Goal: Transaction & Acquisition: Purchase product/service

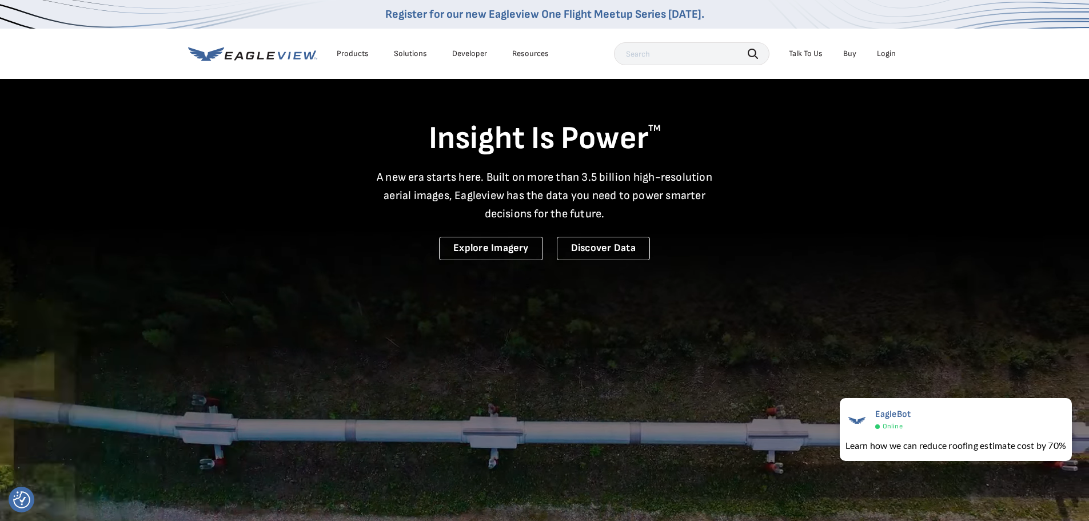
click at [761, 449] on video at bounding box center [544, 376] width 1089 height 753
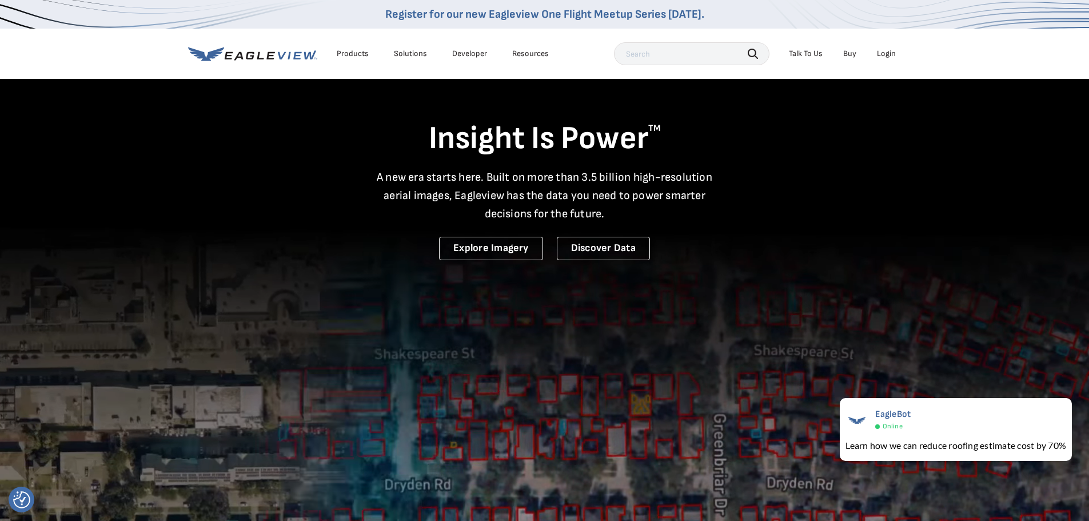
click at [885, 53] on div "Login" at bounding box center [886, 54] width 19 height 10
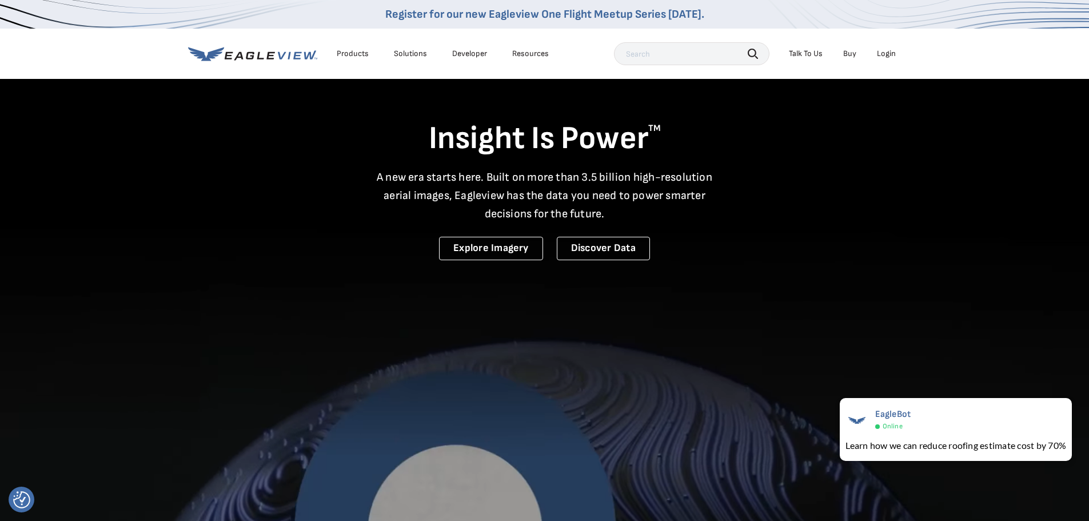
click at [886, 53] on div "Login" at bounding box center [886, 54] width 19 height 10
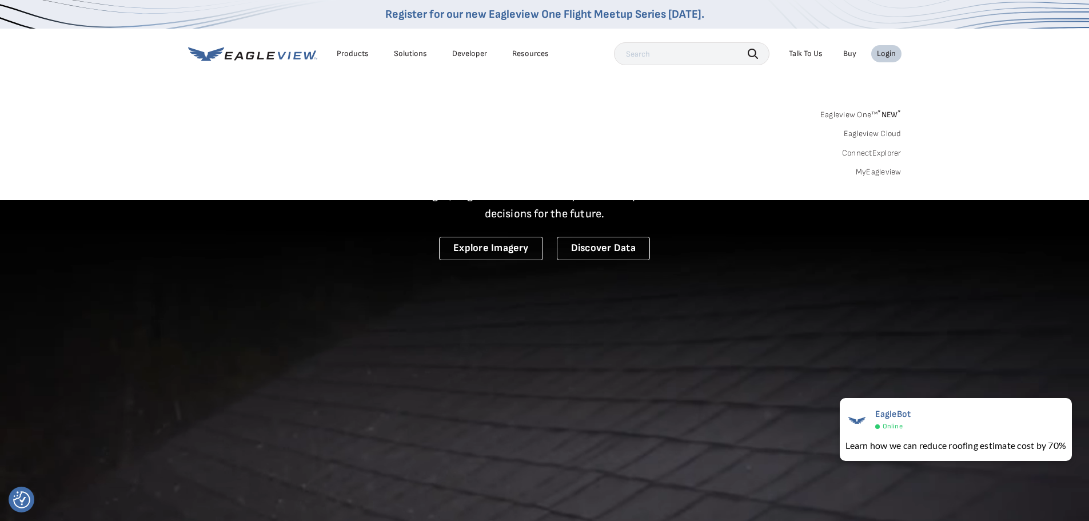
click at [876, 170] on link "MyEagleview" at bounding box center [879, 172] width 46 height 10
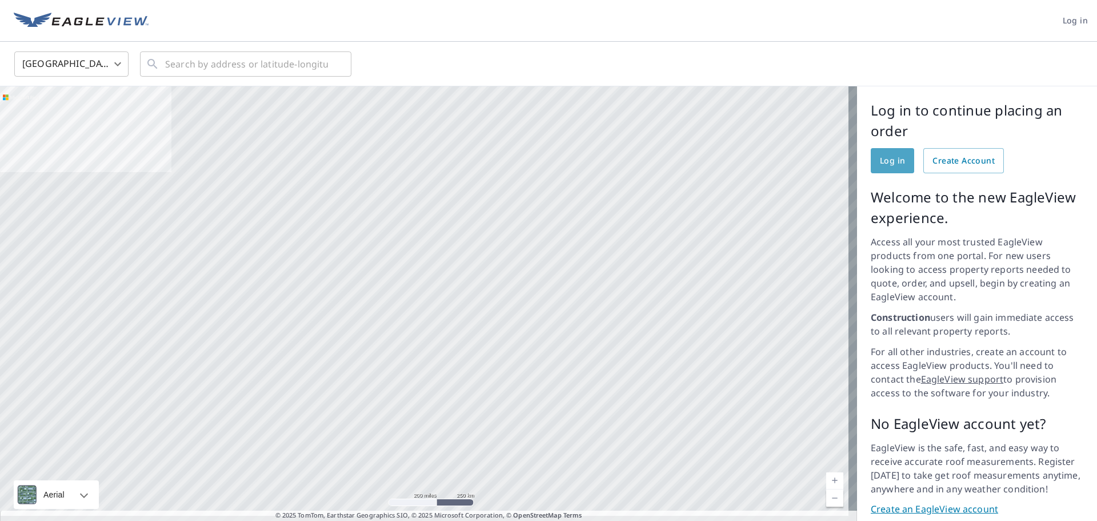
click at [885, 157] on span "Log in" at bounding box center [892, 161] width 25 height 14
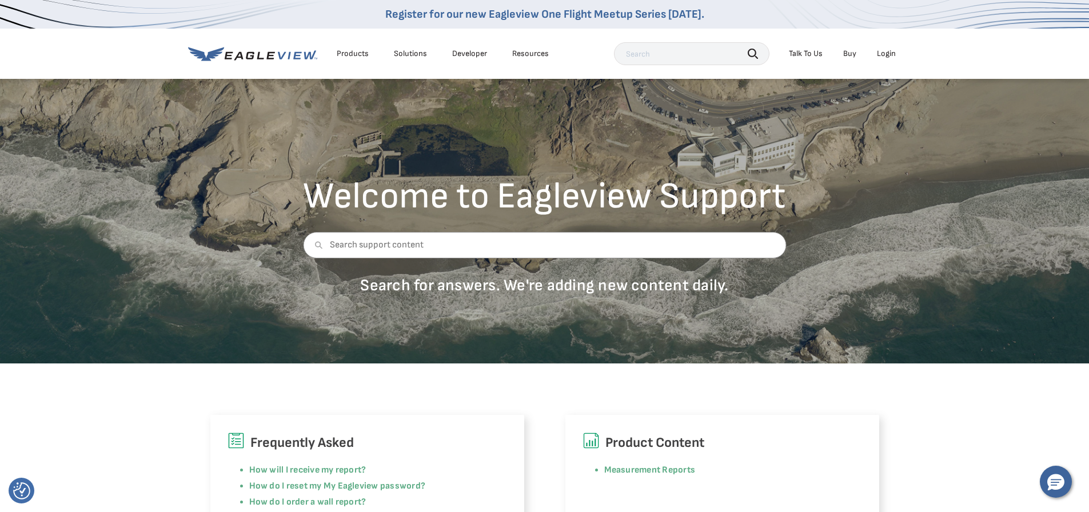
click at [811, 57] on div "Talk To Us" at bounding box center [806, 54] width 34 height 10
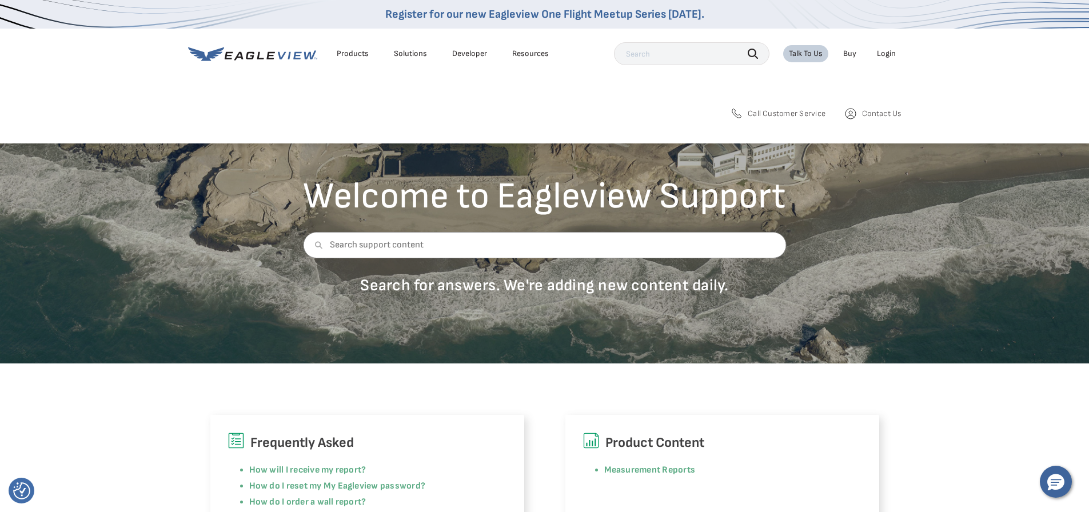
click at [872, 117] on span "Contact Us" at bounding box center [881, 114] width 39 height 10
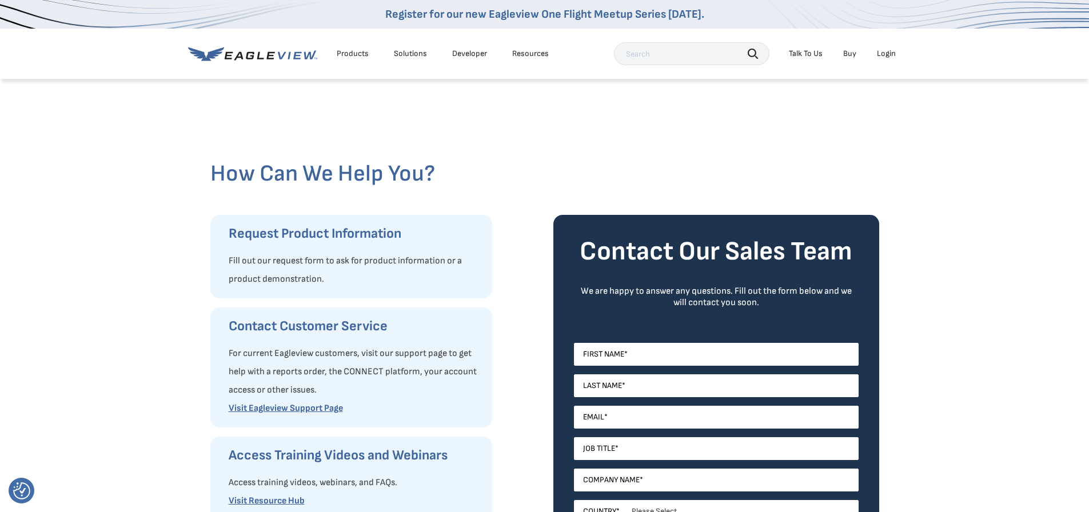
scroll to position [171, 0]
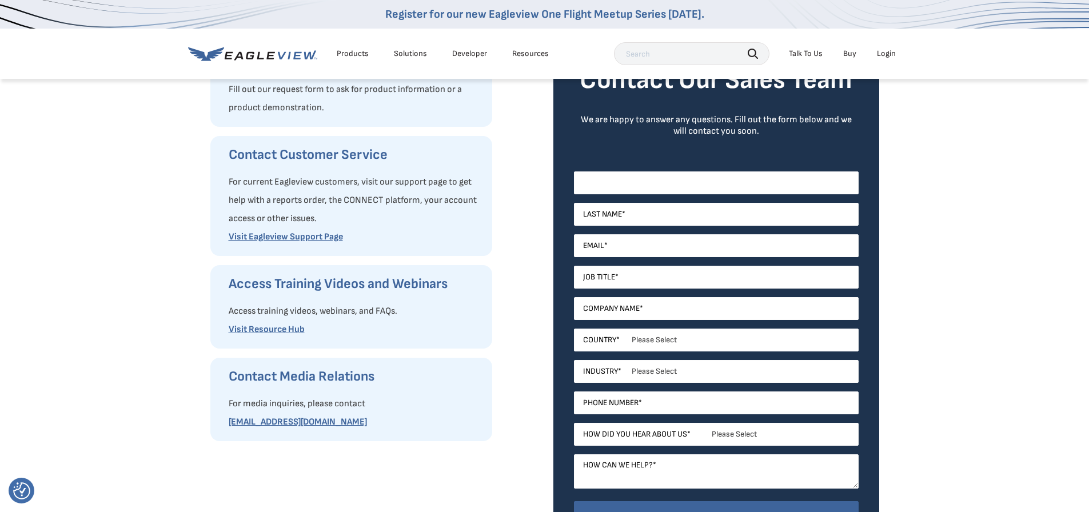
click at [645, 191] on input "First Name *" at bounding box center [716, 182] width 285 height 23
type input "James"
type input "Vandress"
type input "partnersroofingllc@gmail.com"
select select "[GEOGRAPHIC_DATA]"
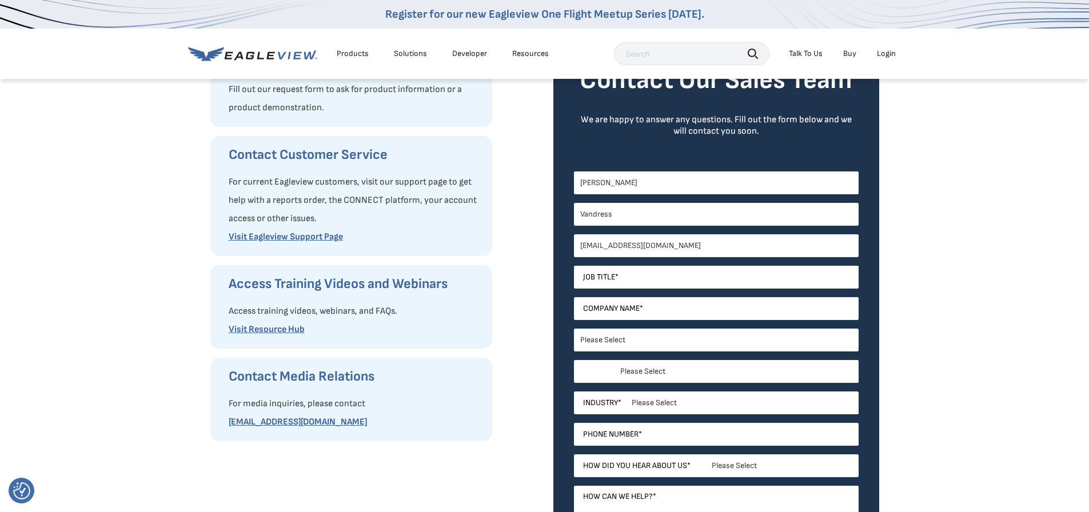
select select "Texas"
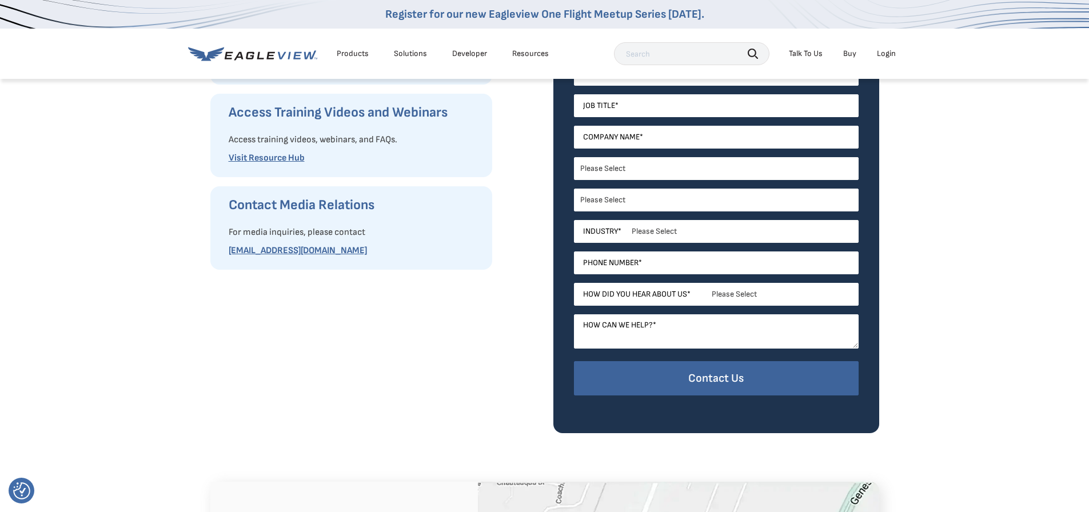
scroll to position [286, 0]
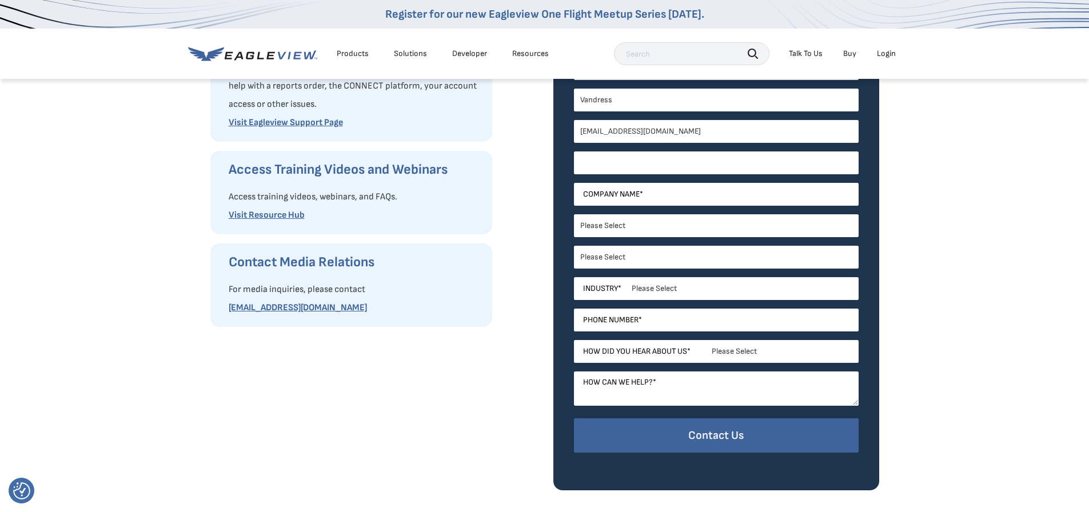
click at [648, 174] on input "Job Title *" at bounding box center [716, 162] width 285 height 23
type input "owner"
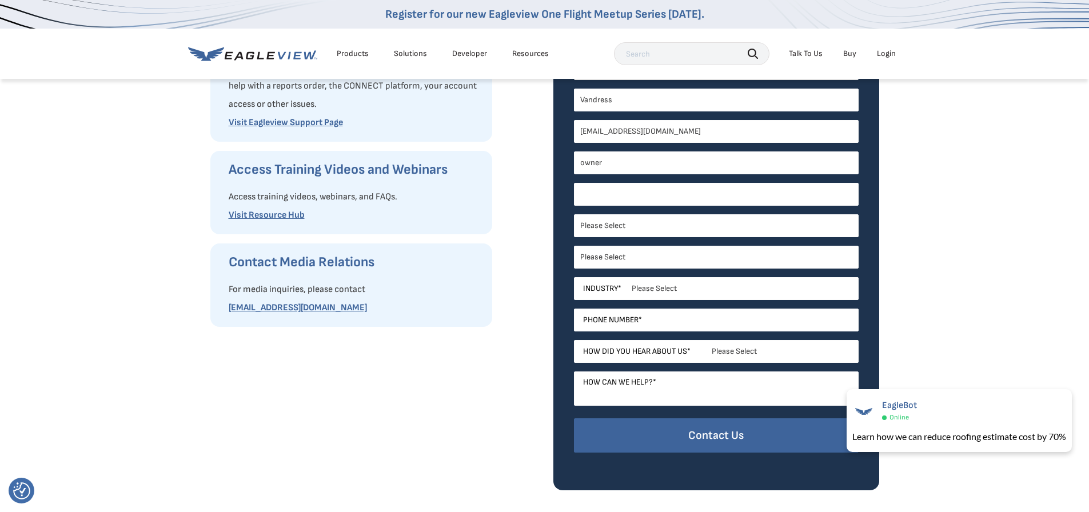
click at [650, 206] on input "Company Name *" at bounding box center [716, 194] width 285 height 23
click at [613, 269] on select "Please Select Alabama Alaska Alberta Arizona Arkansas British Columbia Californ…" at bounding box center [716, 257] width 285 height 23
select select "Colorado"
click at [578, 269] on select "Please Select Alabama Alaska Alberta Arizona Arkansas British Columbia Californ…" at bounding box center [716, 257] width 285 height 23
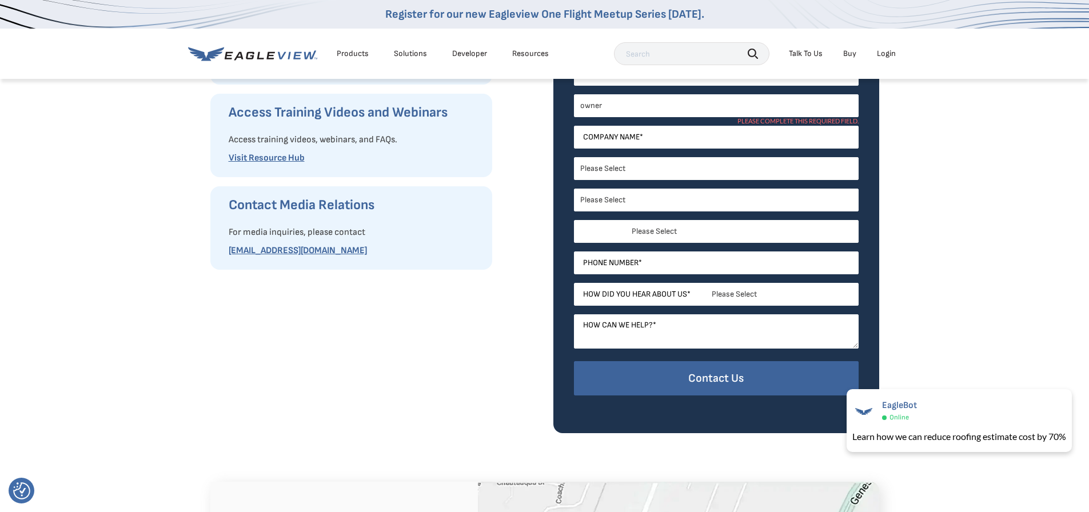
click at [714, 243] on select "Please Select Architects & Engineering Construction Electric/Gas Utilities Gove…" at bounding box center [716, 231] width 285 height 23
select select "Construction"
click at [578, 243] on select "Please Select Architects & Engineering Construction Electric/Gas Utilities Gove…" at bounding box center [716, 231] width 285 height 23
click at [664, 274] on input "Phone Number *" at bounding box center [716, 262] width 285 height 23
type input "9704079007"
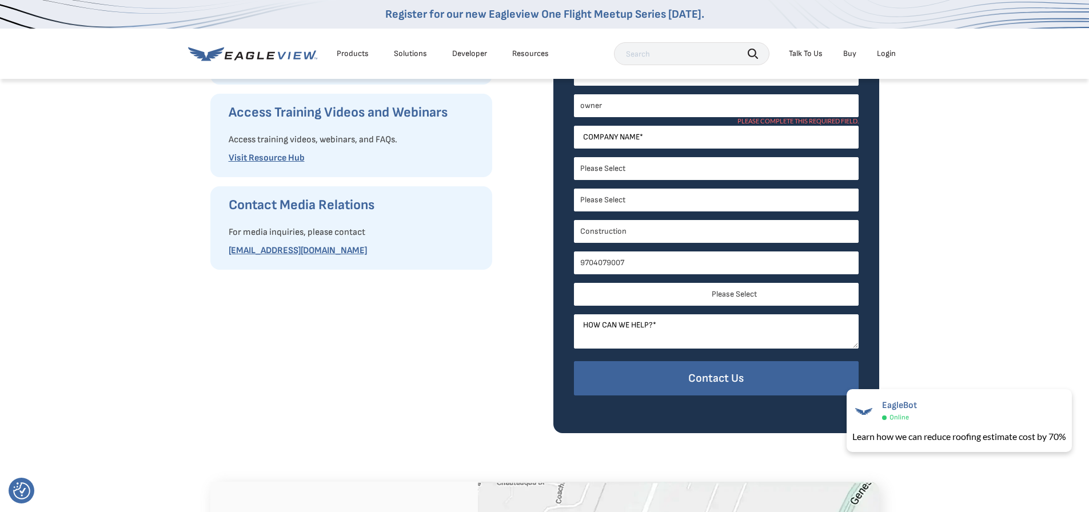
click at [743, 306] on select "Please Select Search Engine Social Media Word of Mouth Podcast Online Advertise…" at bounding box center [716, 294] width 285 height 23
click at [695, 349] on textarea "How can we help? *" at bounding box center [716, 331] width 285 height 34
click at [666, 349] on textarea "How can we help? *" at bounding box center [716, 331] width 285 height 34
click at [770, 349] on textarea "Why do I have to reset my password every time I try to log in" at bounding box center [716, 331] width 285 height 34
type textarea "Why do I have to reset my password every time I try to log in"
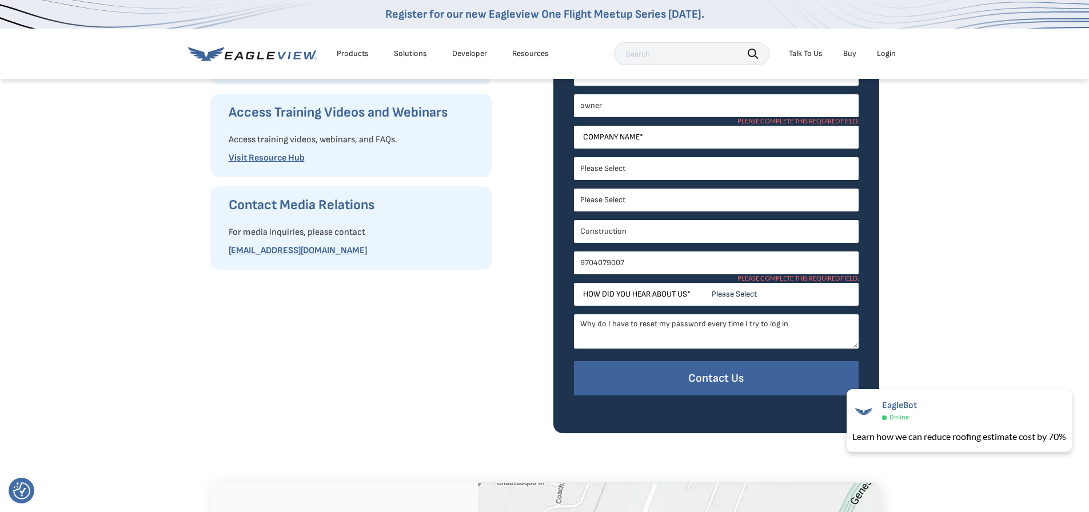
click at [1034, 335] on div "How Can We Help You? Request Product Information Fill out our request form to a…" at bounding box center [544, 84] width 1089 height 698
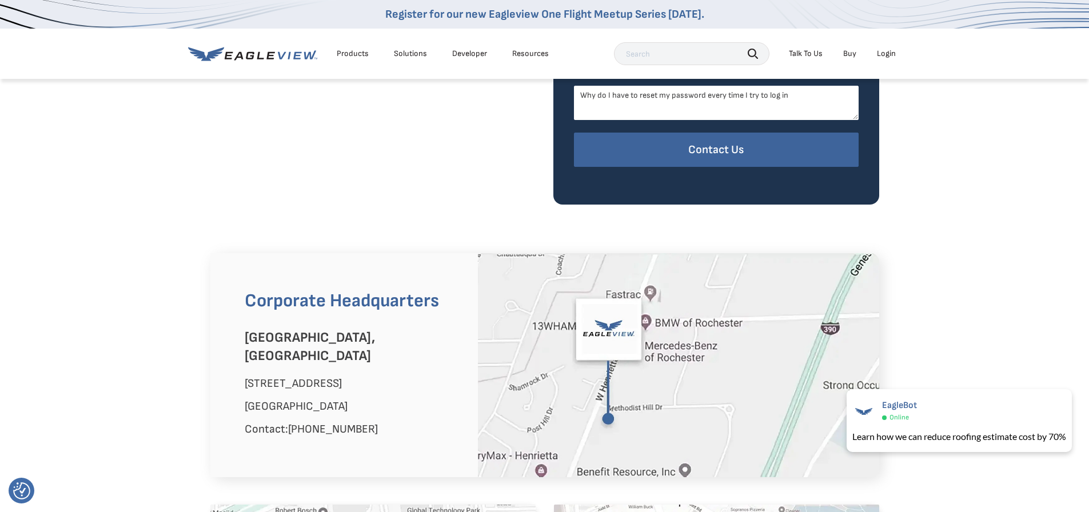
scroll to position [229, 0]
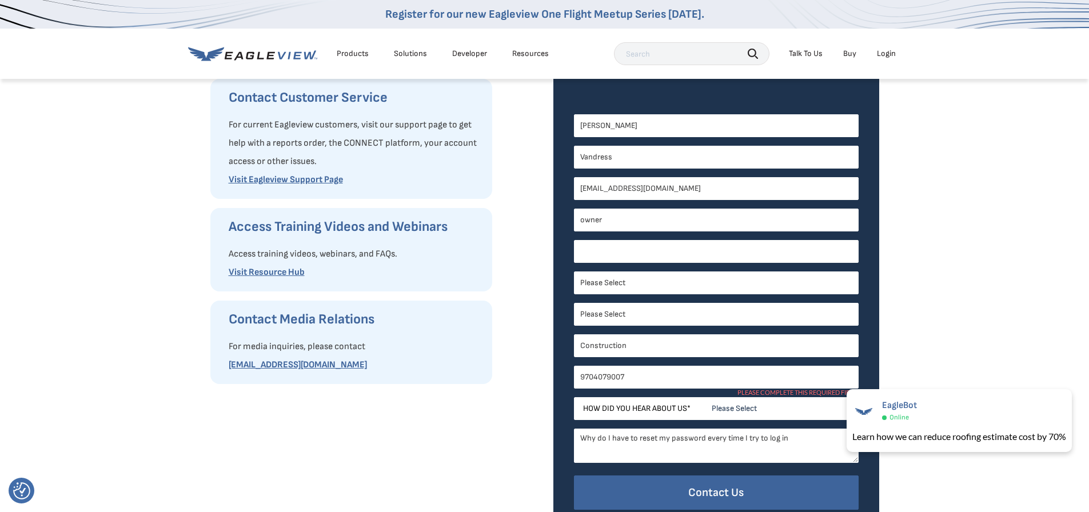
click at [670, 263] on input "Company Name *" at bounding box center [716, 251] width 285 height 23
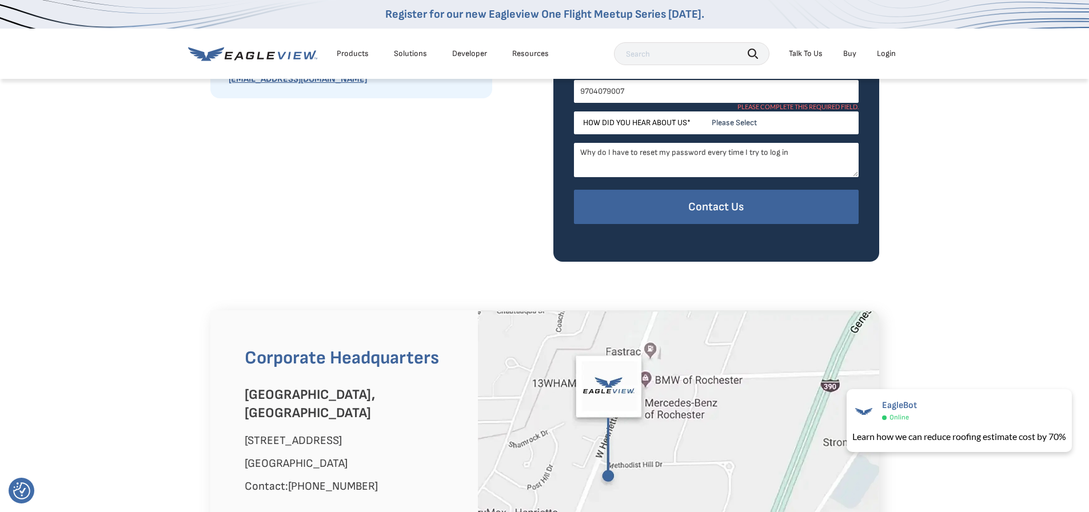
scroll to position [400, 0]
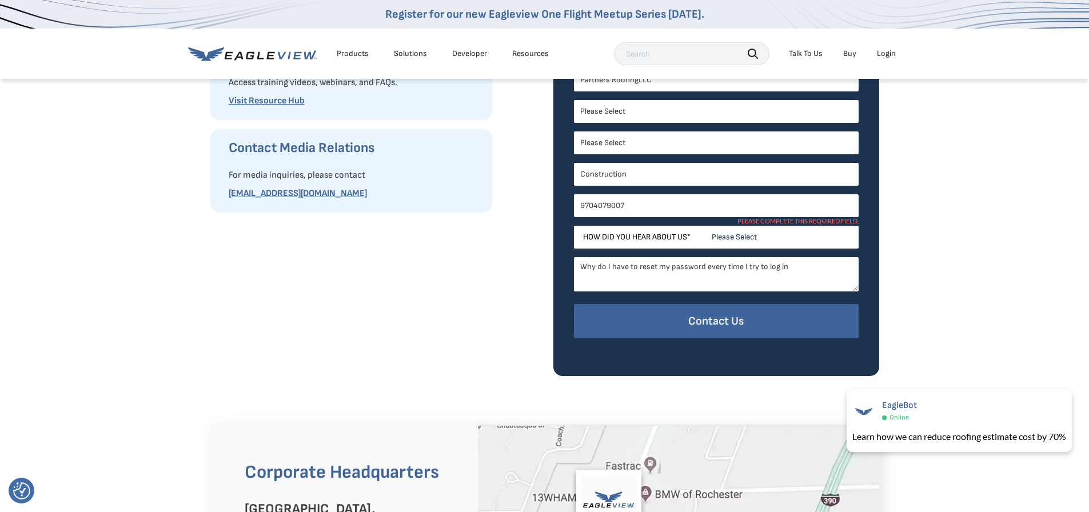
type input "Partners RoofingLLC"
click at [762, 249] on select "Please Select Search Engine Social Media Word of Mouth Podcast Online Advertise…" at bounding box center [716, 237] width 285 height 23
select select "Other"
click at [578, 249] on select "Please Select Search Engine Social Media Word of Mouth Podcast Online Advertise…" at bounding box center [716, 237] width 285 height 23
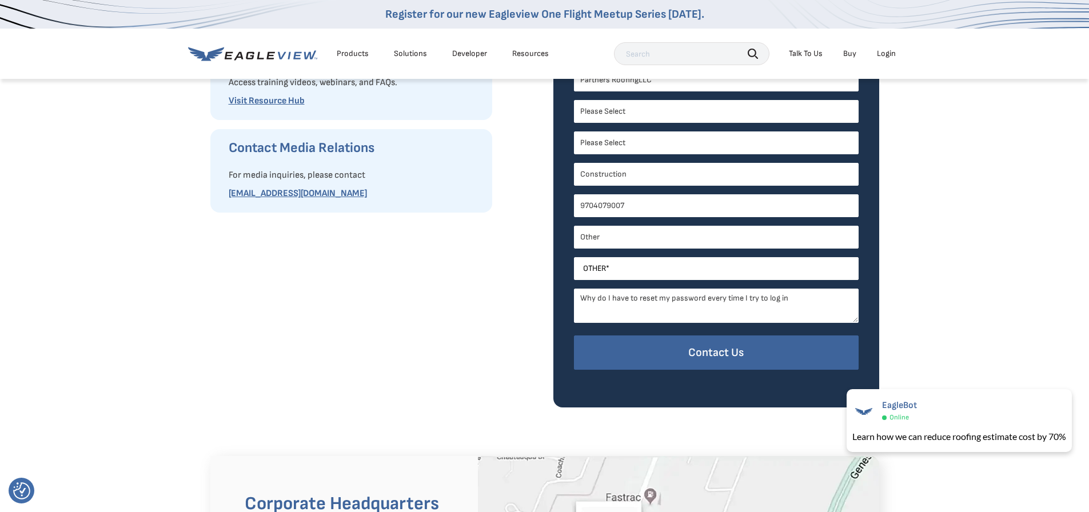
scroll to position [514, 0]
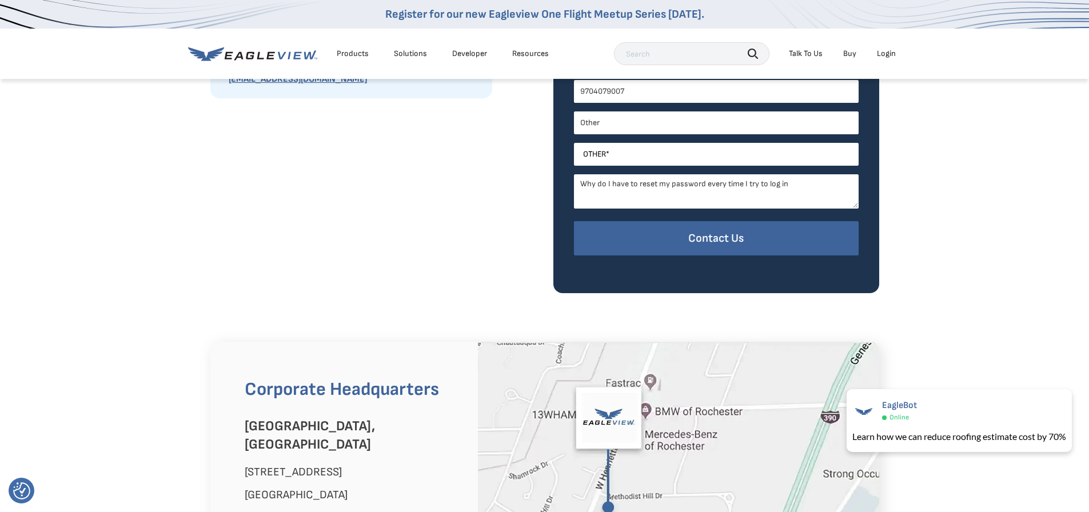
click at [841, 209] on textarea "Why do I have to reset my password every time I try to log in" at bounding box center [716, 191] width 285 height 34
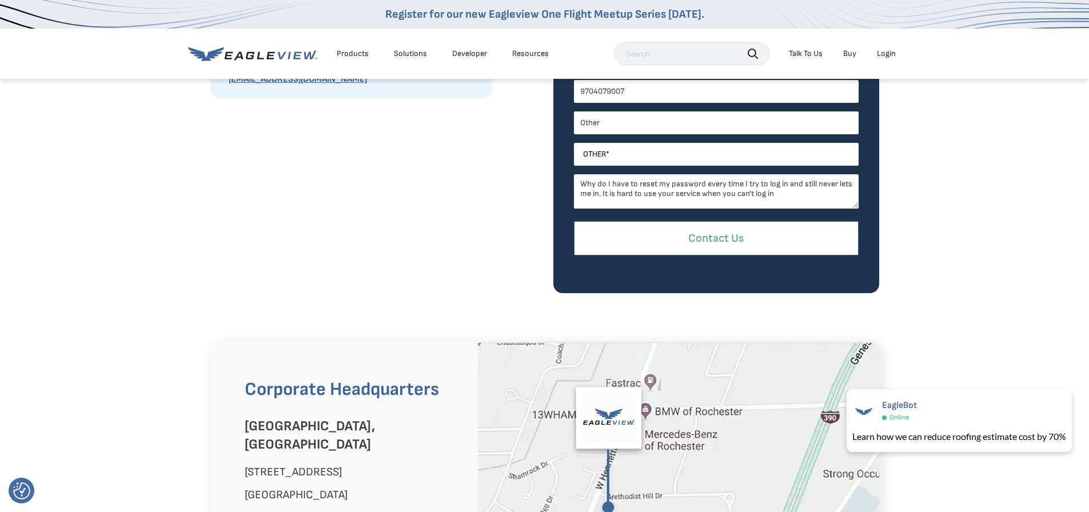
type textarea "Why do I have to reset my password every time I try to log in and still never l…"
click at [754, 256] on input "Contact Us" at bounding box center [716, 238] width 285 height 35
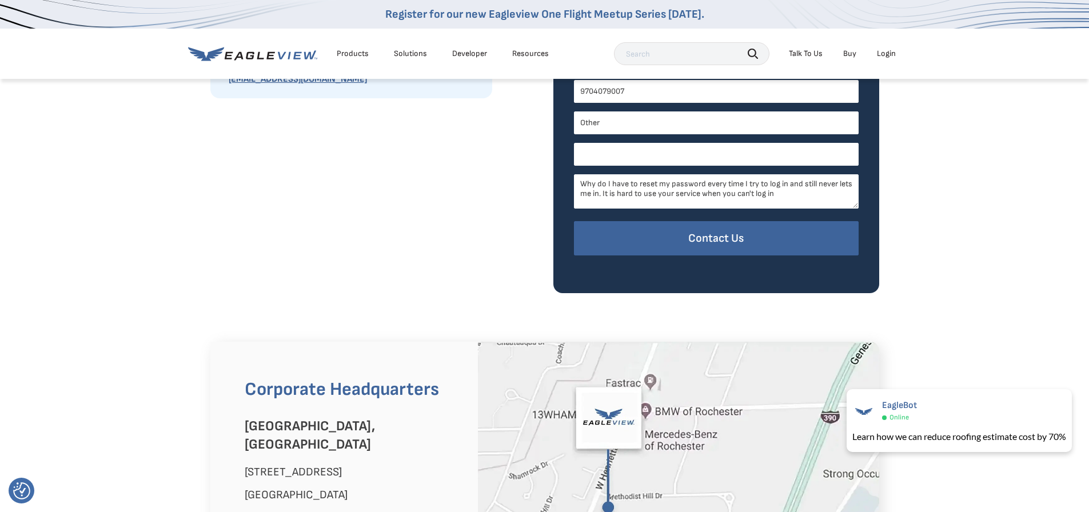
click at [627, 166] on input "Other *" at bounding box center [716, 154] width 285 height 23
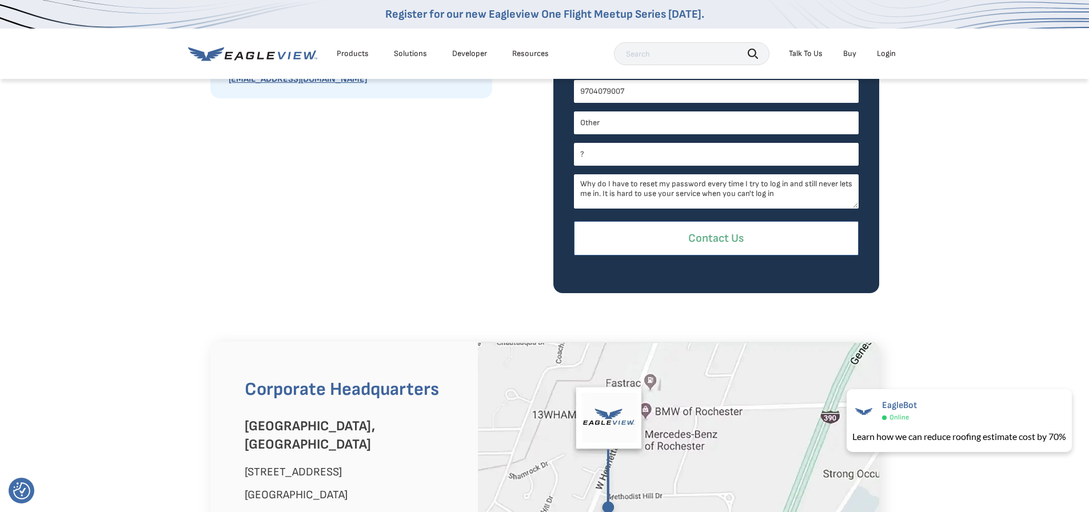
type input "?"
click at [786, 256] on input "Contact Us" at bounding box center [716, 238] width 285 height 35
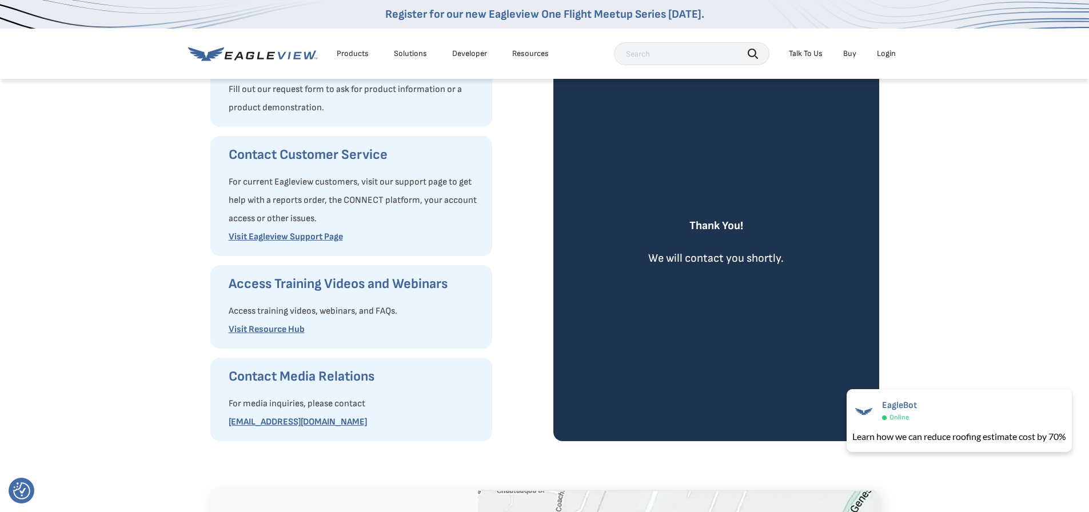
scroll to position [0, 0]
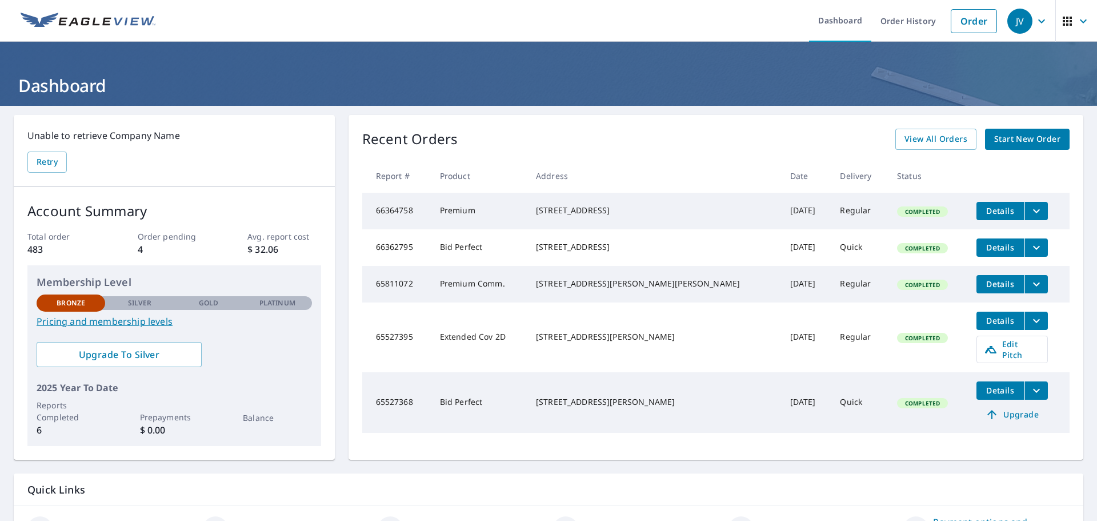
click at [1001, 137] on span "Start New Order" at bounding box center [1027, 139] width 66 height 14
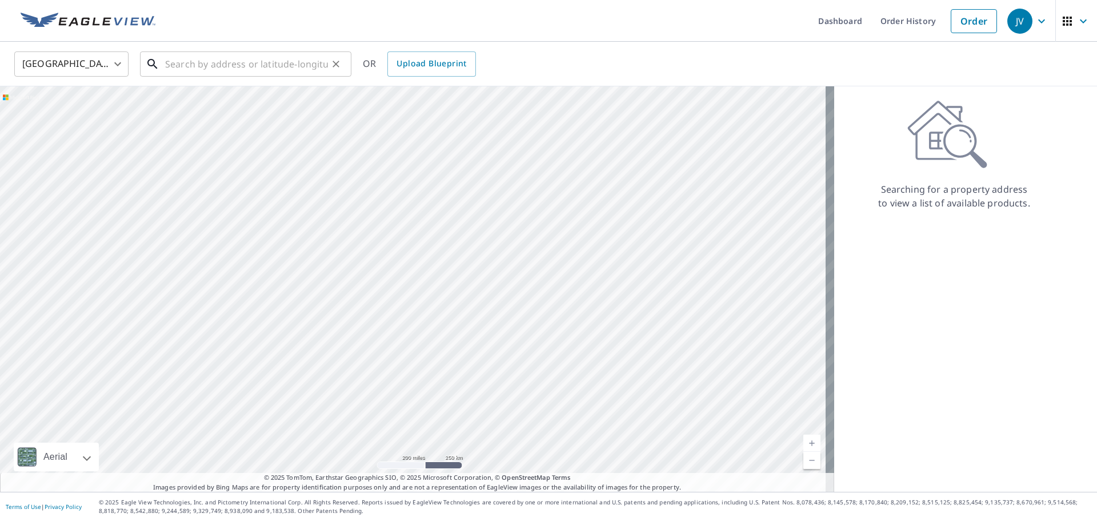
click at [189, 62] on input "text" at bounding box center [246, 64] width 163 height 32
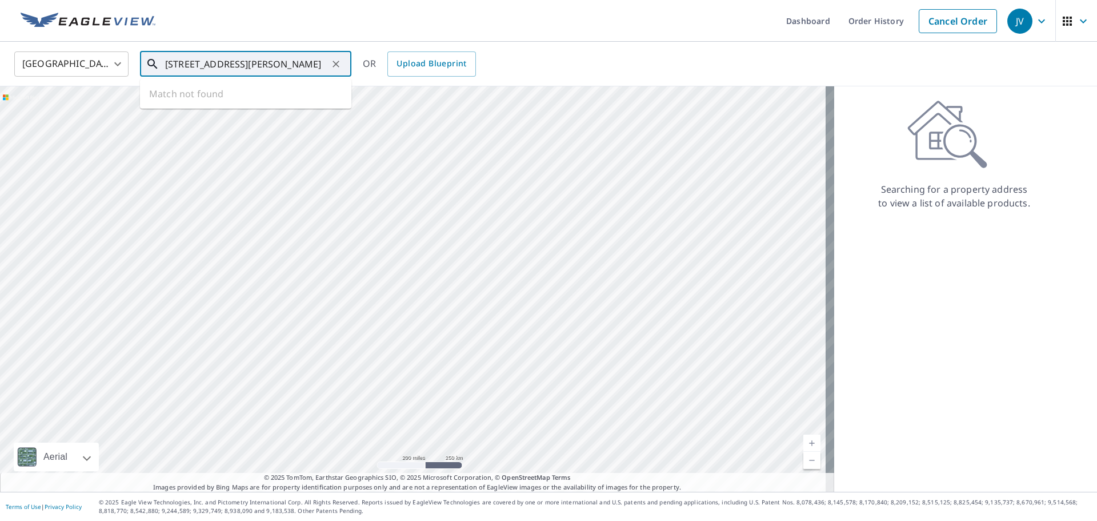
type input "713 Louis Lane, CO 80524"
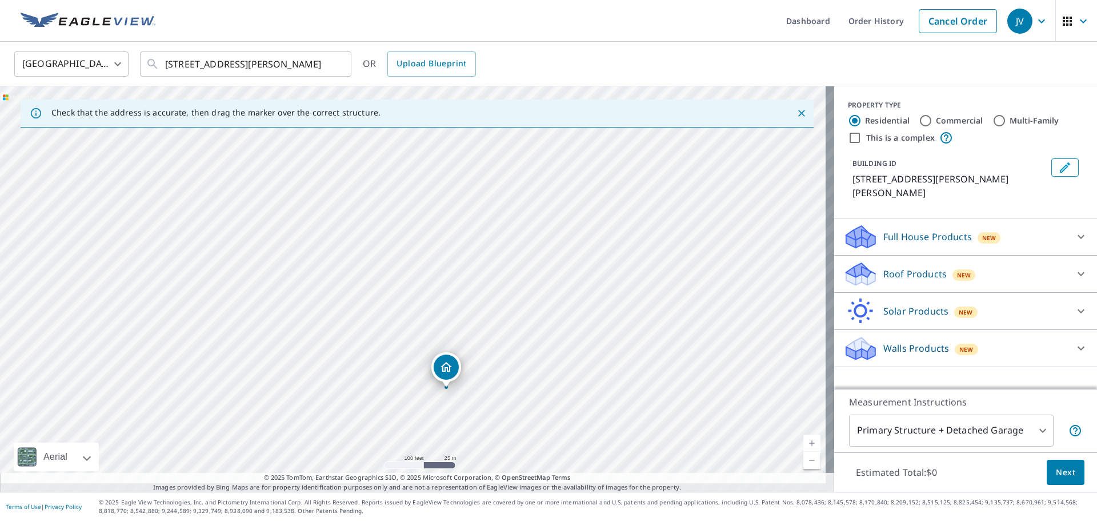
click at [904, 270] on p "Roof Products" at bounding box center [915, 274] width 63 height 14
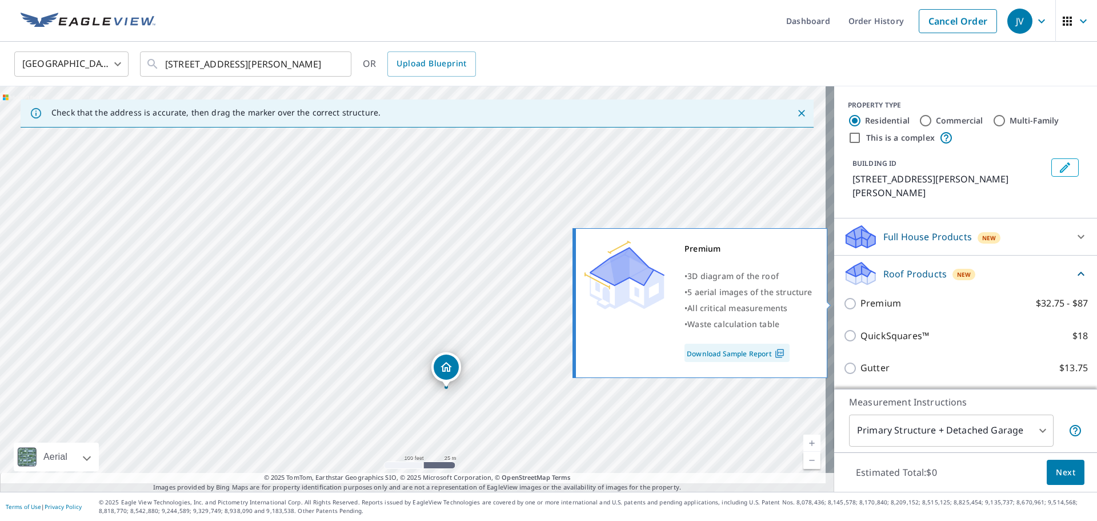
scroll to position [114, 0]
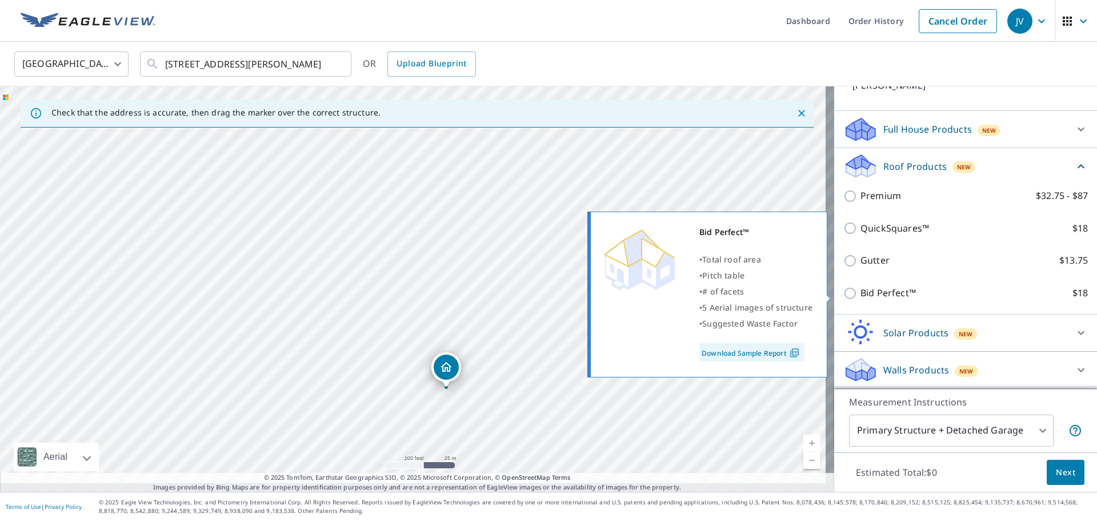
click at [845, 295] on input "Bid Perfect™ $18" at bounding box center [852, 293] width 17 height 14
checkbox input "true"
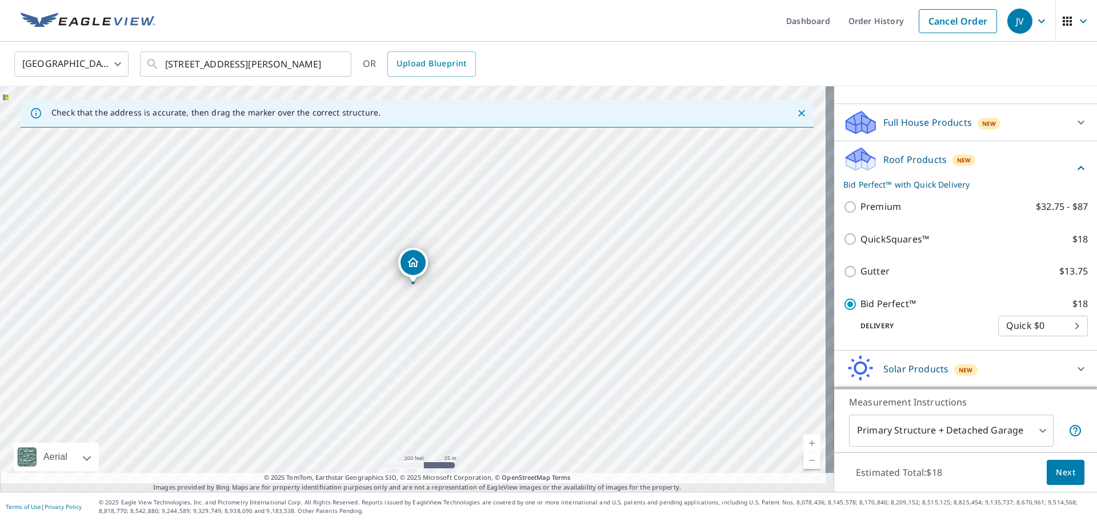
scroll to position [186, 0]
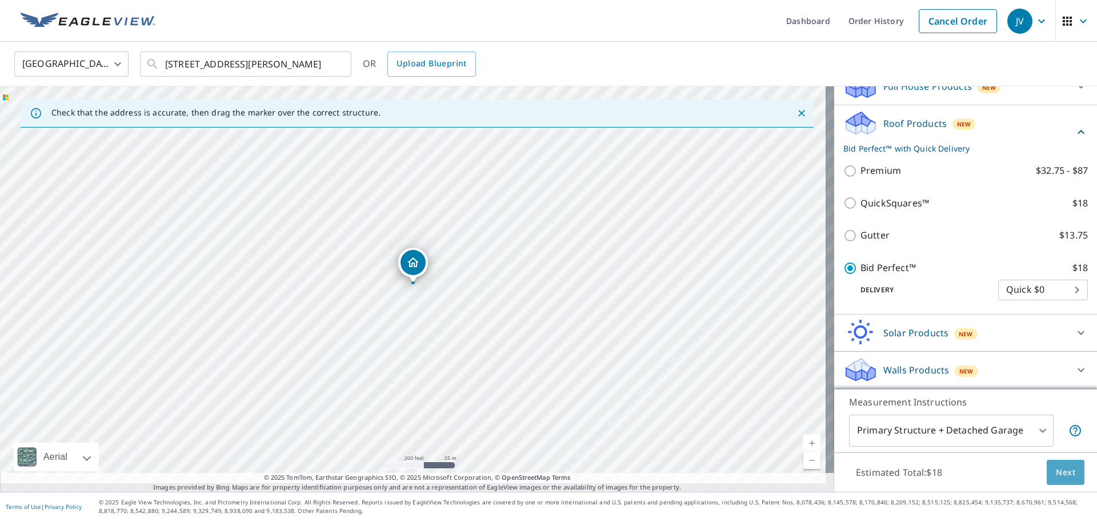
click at [1056, 465] on span "Next" at bounding box center [1065, 472] width 19 height 14
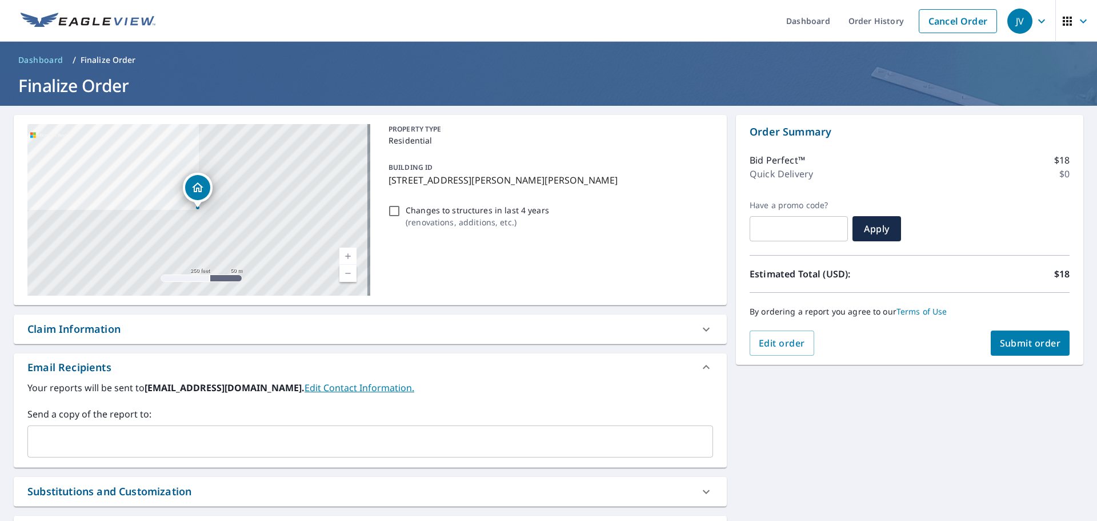
scroll to position [116, 0]
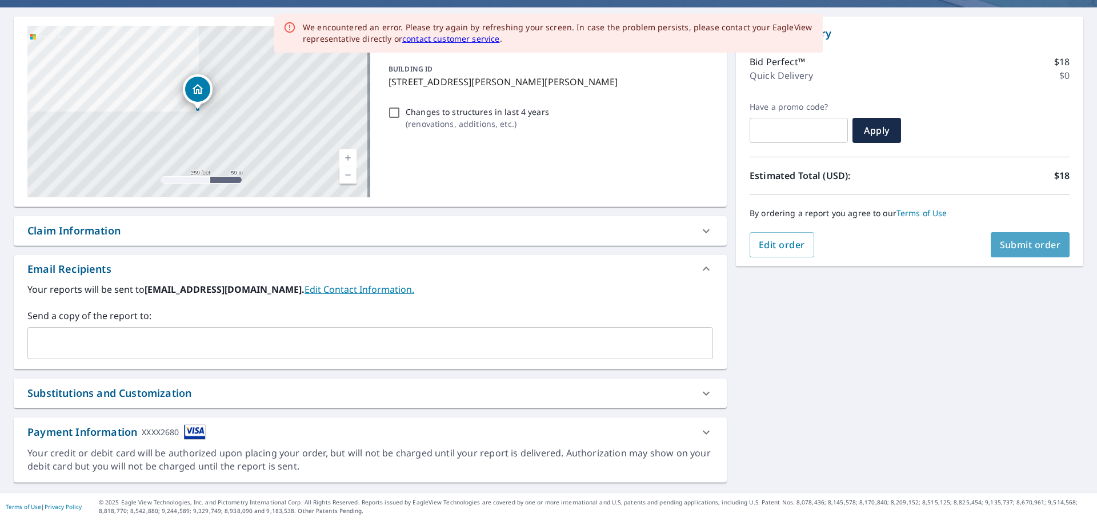
click at [1025, 238] on span "Submit order" at bounding box center [1030, 244] width 61 height 13
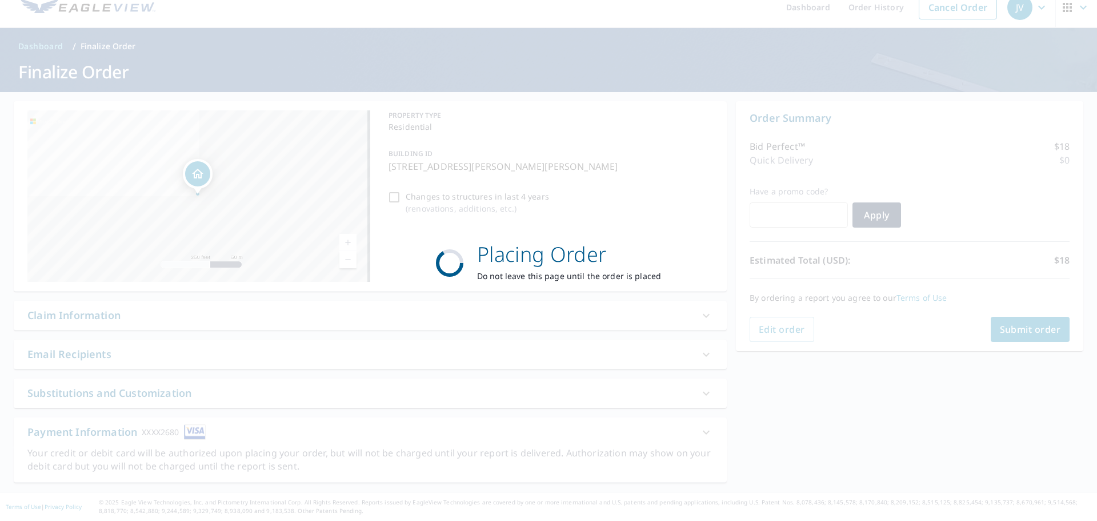
scroll to position [27, 0]
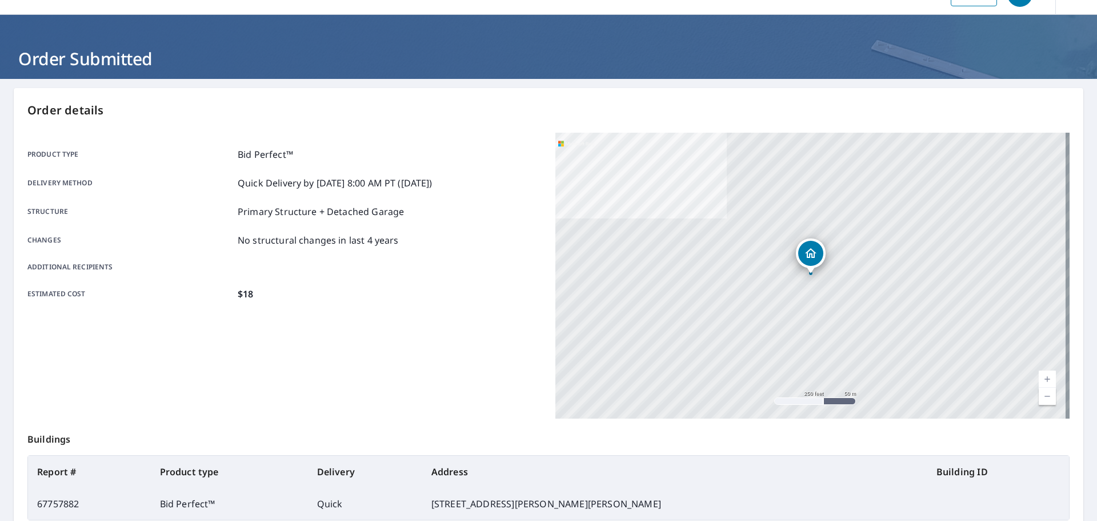
scroll to position [155, 0]
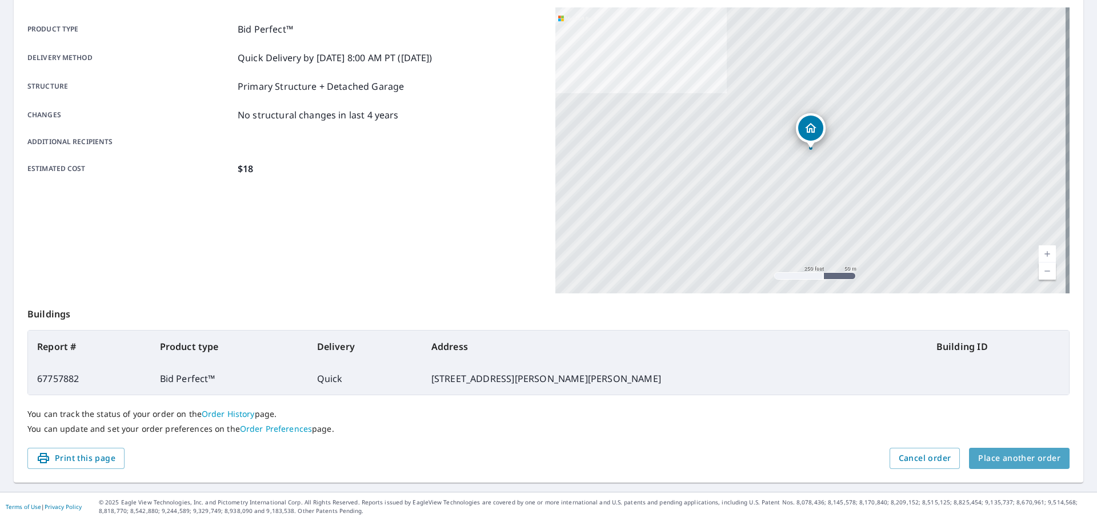
click at [978, 455] on span "Place another order" at bounding box center [1019, 458] width 82 height 14
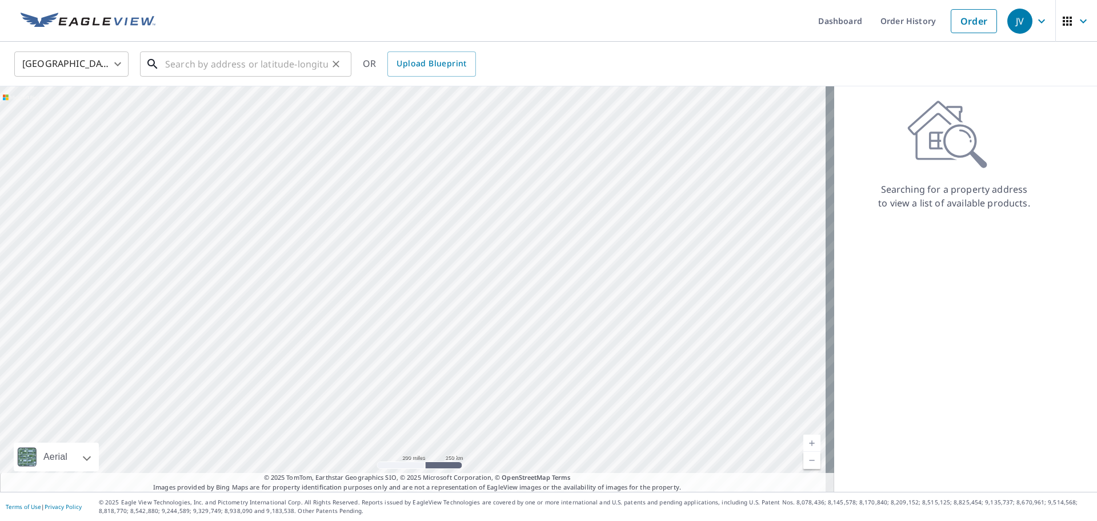
click at [187, 65] on input "text" at bounding box center [246, 64] width 163 height 32
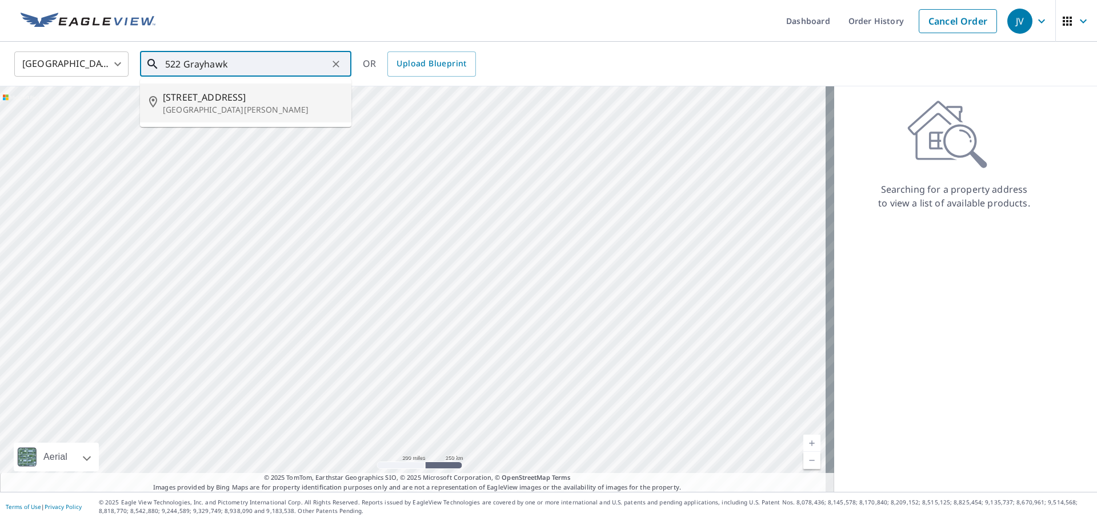
click at [206, 107] on p "Fort Collins, CO 80524" at bounding box center [252, 109] width 179 height 11
type input "522 Grayhawk Rd Fort Collins, CO 80524"
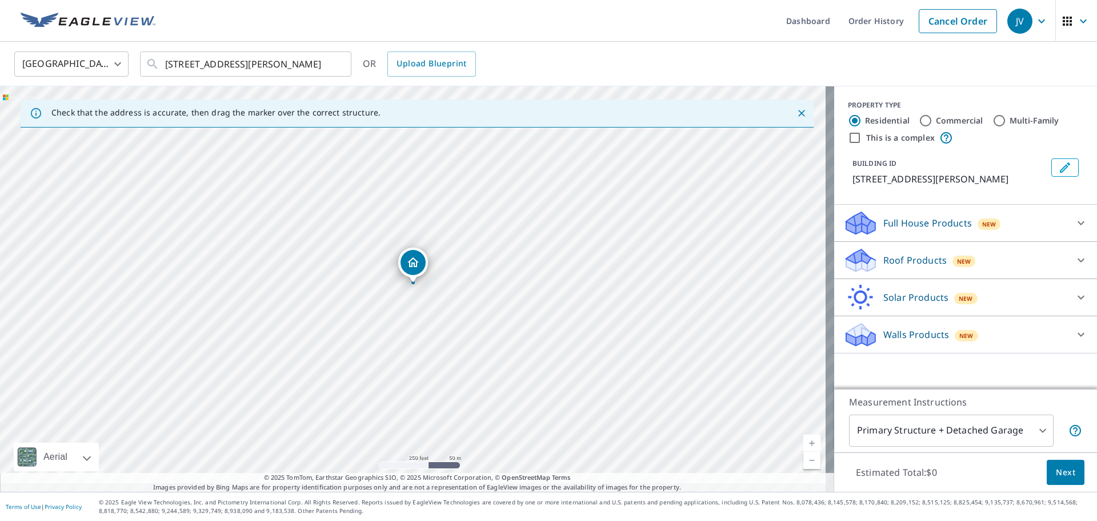
click at [884, 230] on p "Full House Products" at bounding box center [928, 223] width 89 height 14
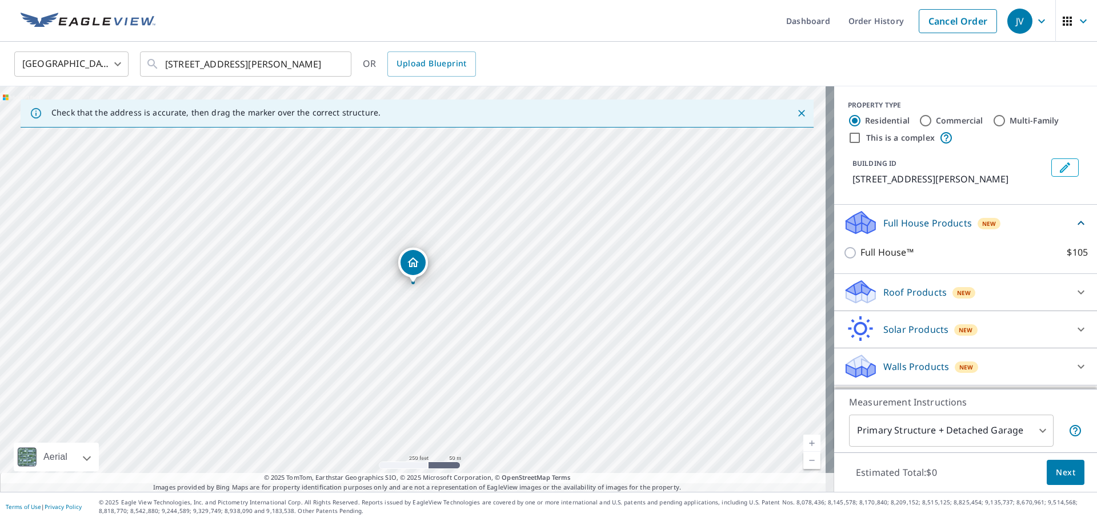
click at [854, 295] on icon at bounding box center [860, 288] width 29 height 14
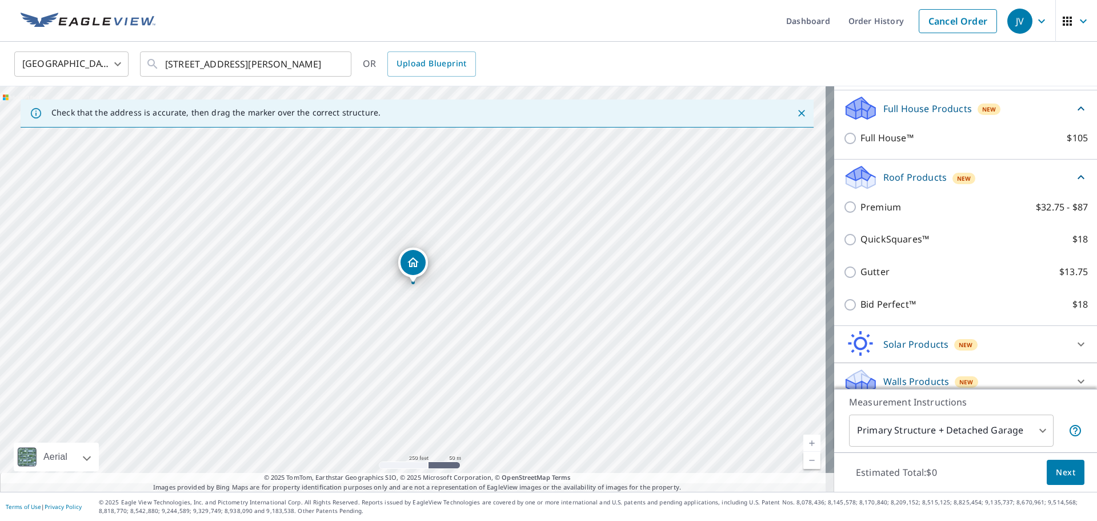
scroll to position [171, 0]
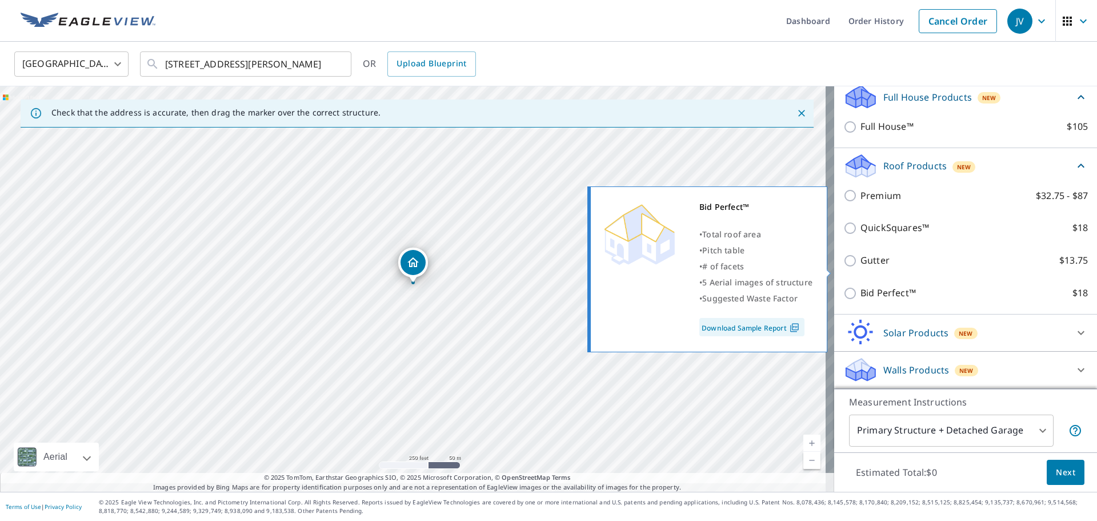
click at [844, 286] on input "Bid Perfect™ $18" at bounding box center [852, 293] width 17 height 14
checkbox input "true"
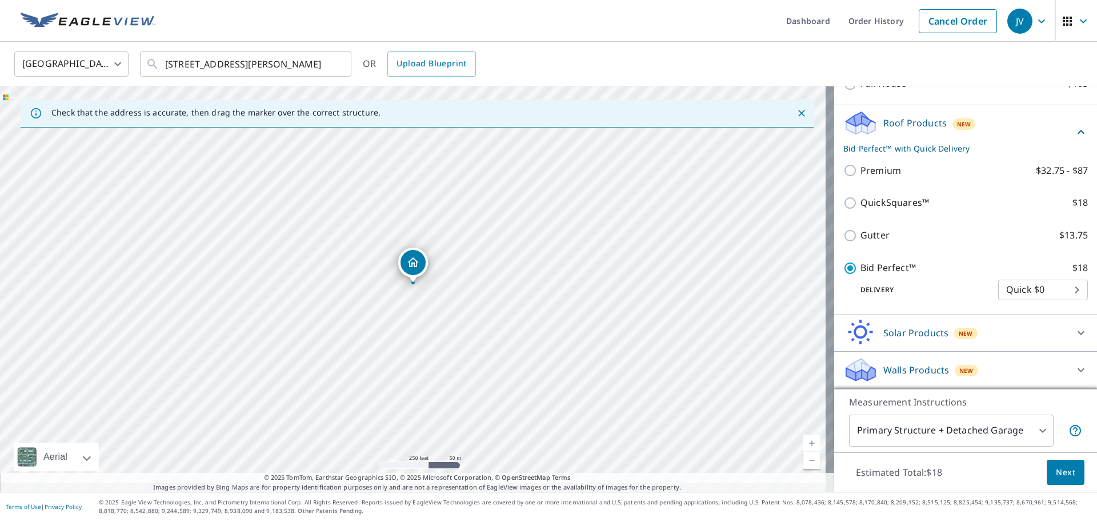
click at [1056, 465] on span "Next" at bounding box center [1065, 472] width 19 height 14
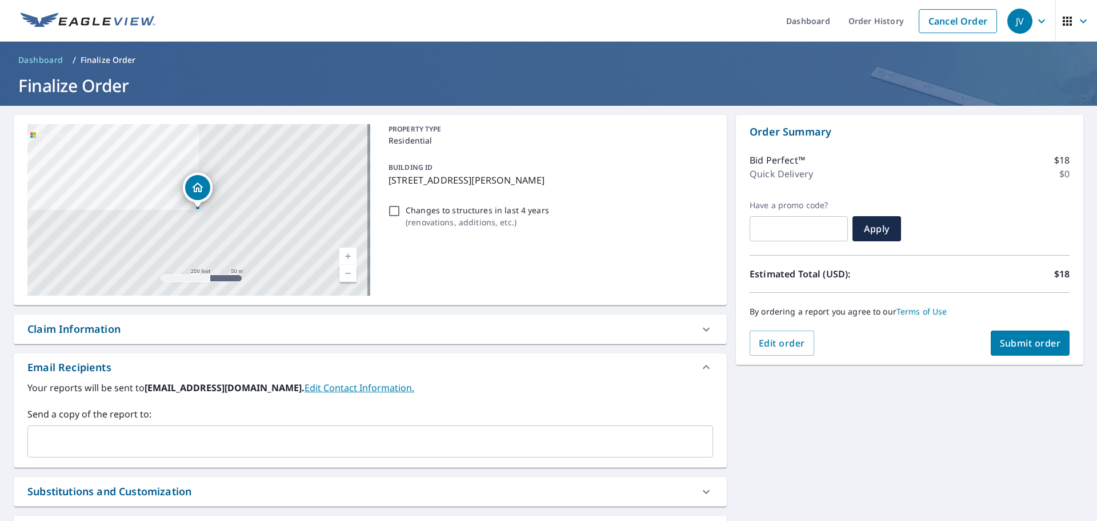
click at [1005, 342] on span "Submit order" at bounding box center [1030, 343] width 61 height 13
